Goal: Find contact information: Find contact information

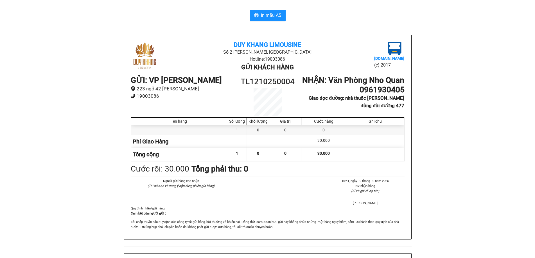
click at [403, 95] on h1 "0961930405" at bounding box center [353, 90] width 103 height 10
drag, startPoint x: 405, startPoint y: 100, endPoint x: 359, endPoint y: 100, distance: 46.4
click at [359, 100] on div "Duy Khang Limousine Số 2 Đào Duy Từ, Đông Thành Hotline: 19003086 Gửi khách hàn…" at bounding box center [267, 137] width 287 height 204
copy h1 "0961930405"
drag, startPoint x: 347, startPoint y: 109, endPoint x: 406, endPoint y: 117, distance: 59.6
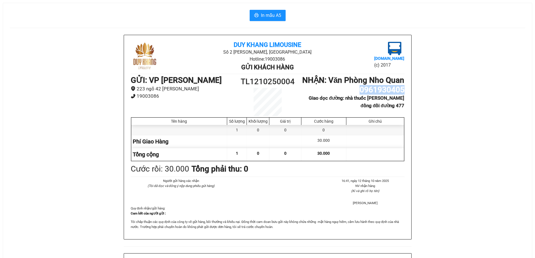
click at [406, 117] on div "Duy Khang Limousine Số 2 Đào Duy Từ, Đông Thành Hotline: 19003086 Gửi khách hàn…" at bounding box center [267, 137] width 287 height 204
copy b "nhà thuốc nguyễn thị quế ngô đồng đồi đường 477"
